Goal: Transaction & Acquisition: Purchase product/service

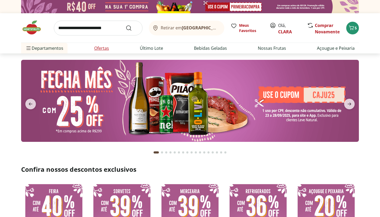
click at [107, 48] on link "Ofertas" at bounding box center [101, 48] width 15 height 6
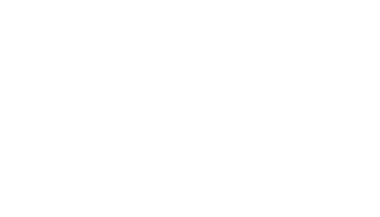
select select "**********"
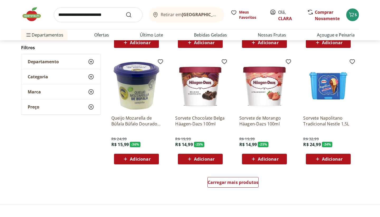
scroll to position [270, 0]
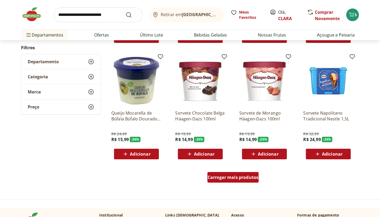
click at [246, 172] on div "Carregar mais produtos" at bounding box center [234, 177] width 52 height 11
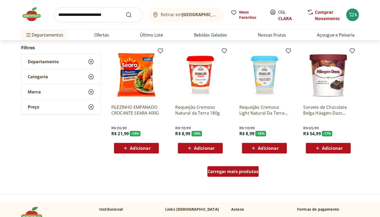
scroll to position [621, 0]
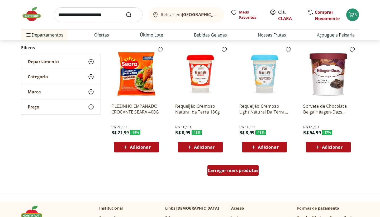
click at [244, 174] on div "Carregar mais produtos" at bounding box center [234, 170] width 52 height 11
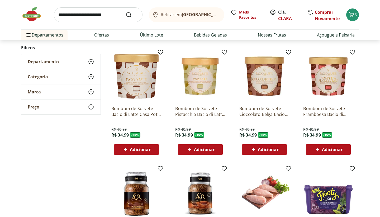
scroll to position [970, 0]
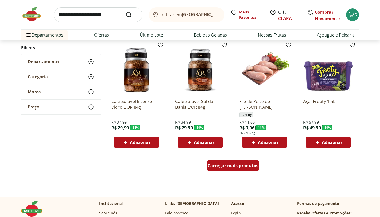
click at [243, 166] on span "Carregar mais produtos" at bounding box center [233, 165] width 51 height 4
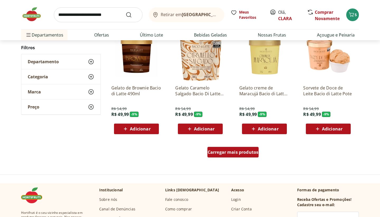
click at [236, 148] on div "Carregar mais produtos" at bounding box center [234, 152] width 52 height 11
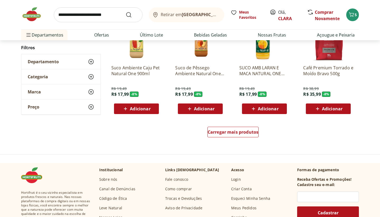
scroll to position [1659, 0]
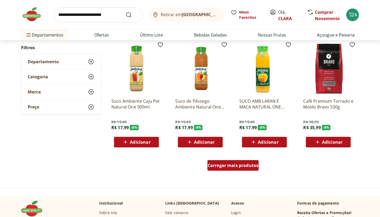
click at [238, 171] on link "Carregar mais produtos" at bounding box center [234, 166] width 52 height 13
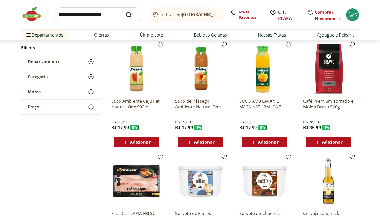
click at [240, 167] on img at bounding box center [265, 181] width 50 height 50
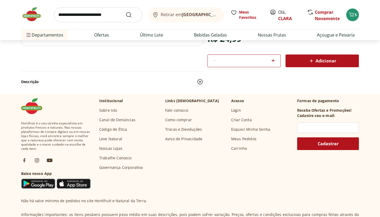
scroll to position [193, 0]
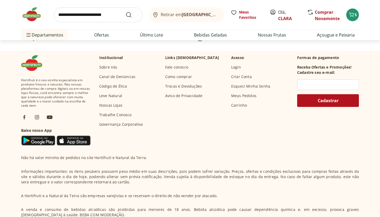
select select "**********"
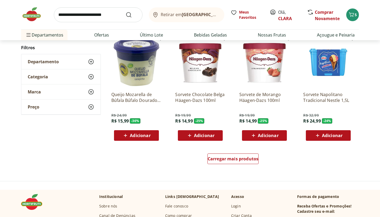
scroll to position [1380, 0]
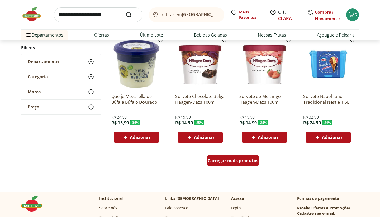
click at [231, 161] on span "Carregar mais produtos" at bounding box center [233, 160] width 51 height 4
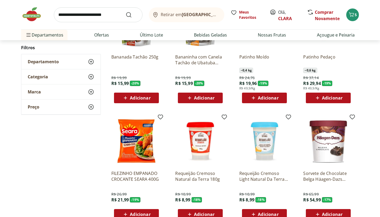
scroll to position [1721, 0]
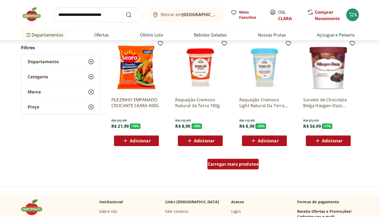
click at [231, 163] on span "Carregar mais produtos" at bounding box center [233, 164] width 51 height 4
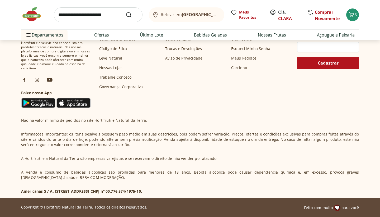
scroll to position [2246, 0]
